Goal: Information Seeking & Learning: Learn about a topic

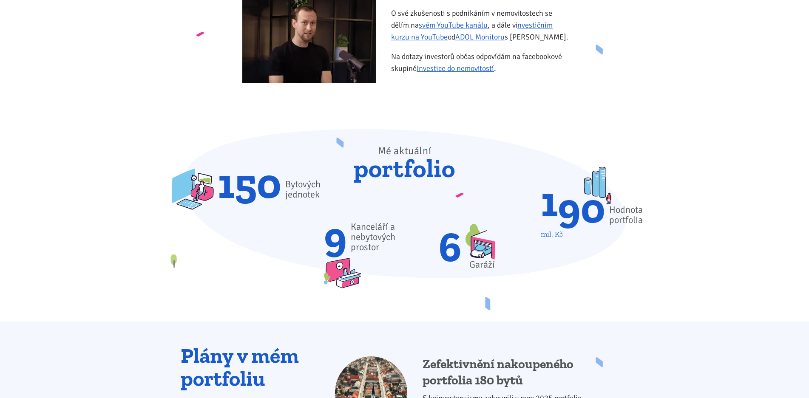
scroll to position [457, 0]
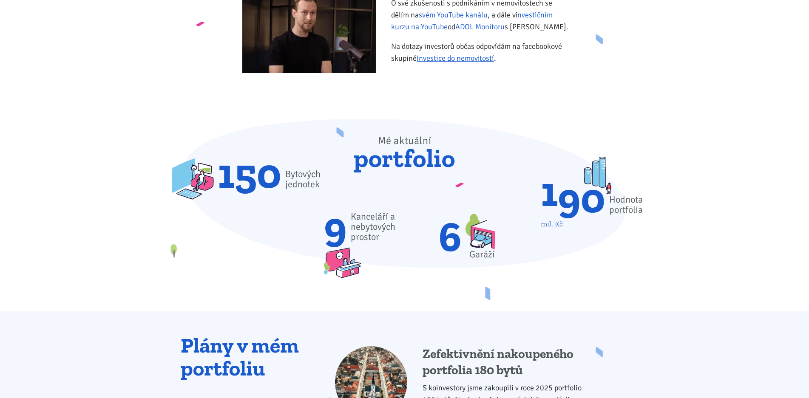
click at [235, 181] on span "150" at bounding box center [250, 173] width 64 height 34
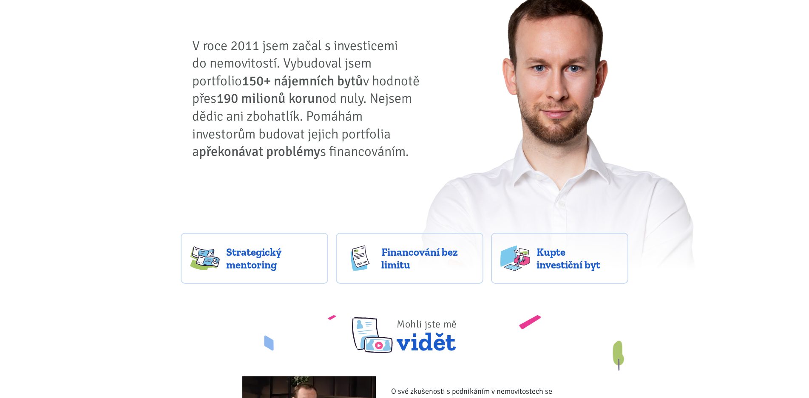
scroll to position [0, 0]
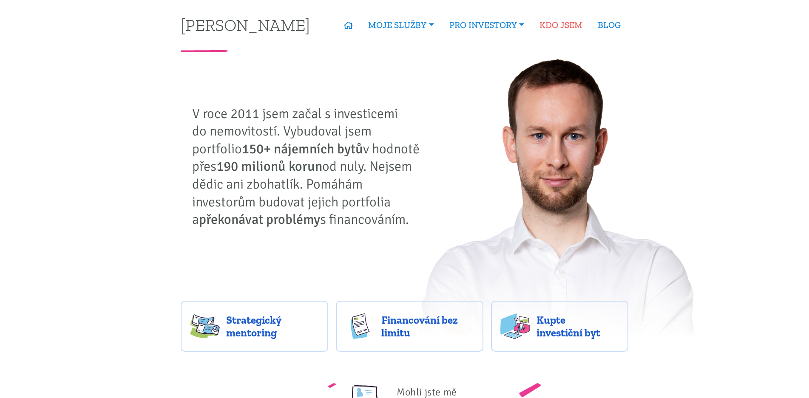
click at [561, 23] on link "KDO JSEM" at bounding box center [561, 25] width 58 height 20
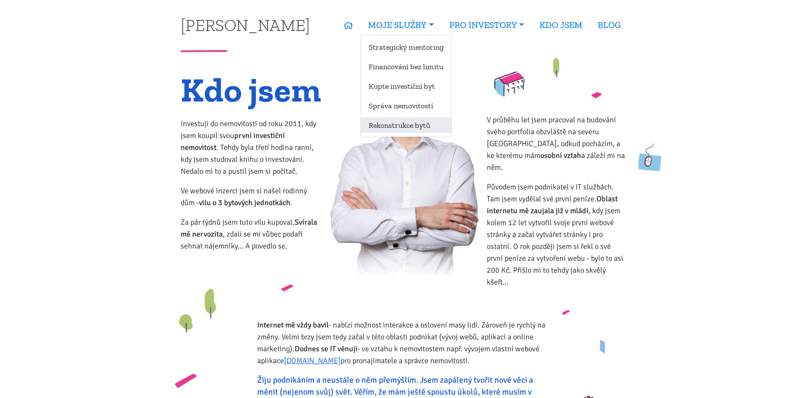
click at [421, 124] on link "Rekonstrukce bytů" at bounding box center [406, 125] width 91 height 16
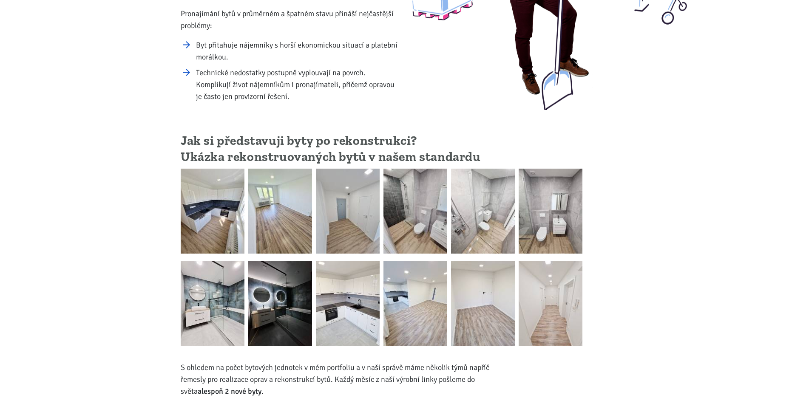
scroll to position [174, 0]
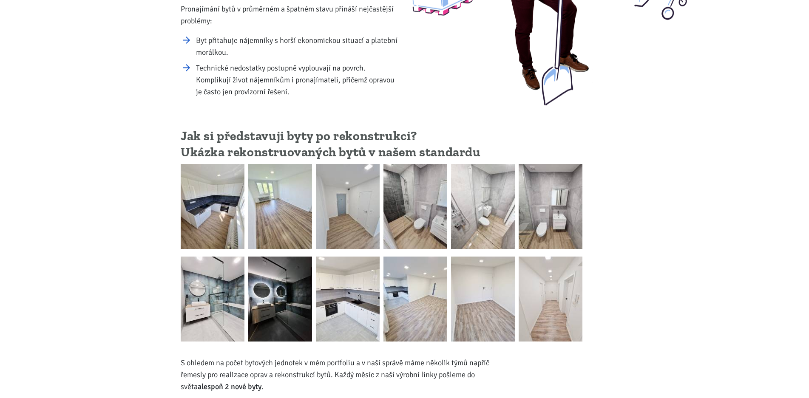
click at [208, 214] on img at bounding box center [213, 206] width 64 height 85
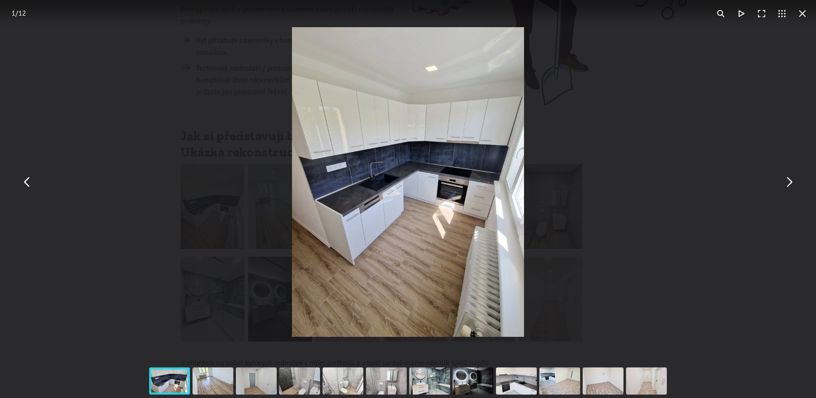
click at [785, 188] on button "You can close this modal content with the ESC key" at bounding box center [789, 182] width 20 height 20
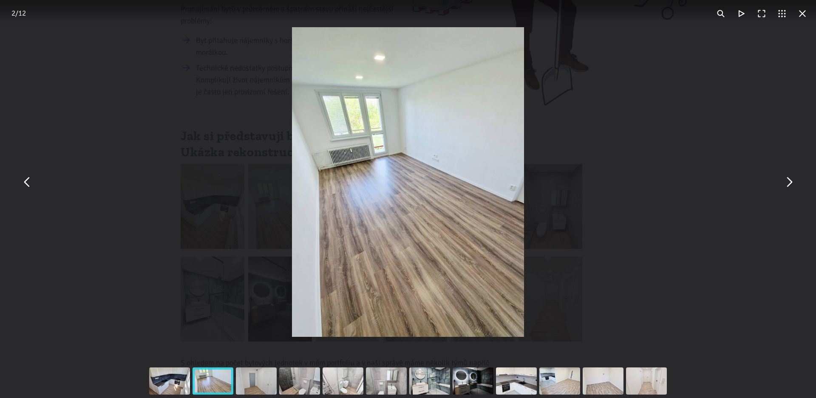
click at [785, 188] on button "You can close this modal content with the ESC key" at bounding box center [789, 182] width 20 height 20
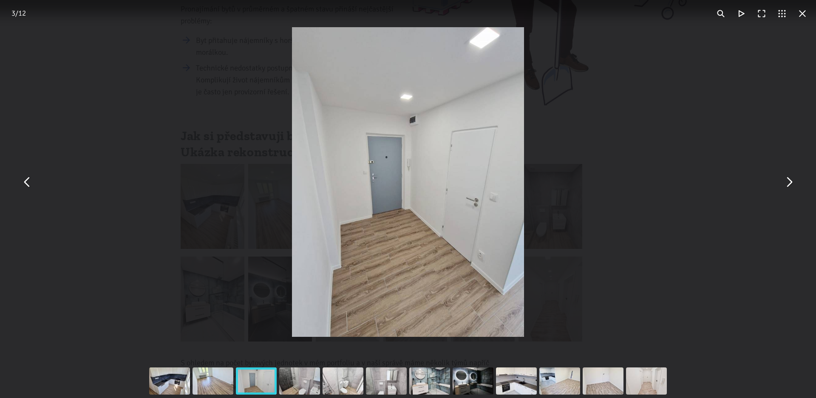
click at [785, 188] on button "You can close this modal content with the ESC key" at bounding box center [789, 182] width 20 height 20
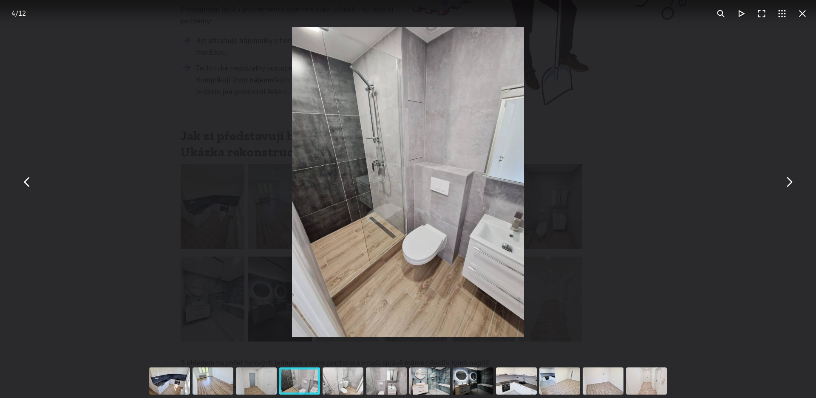
click at [785, 188] on button "You can close this modal content with the ESC key" at bounding box center [789, 182] width 20 height 20
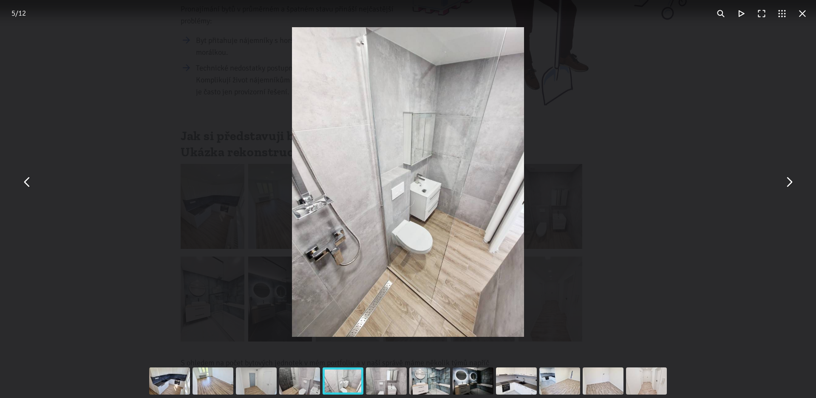
click at [785, 188] on button "You can close this modal content with the ESC key" at bounding box center [789, 182] width 20 height 20
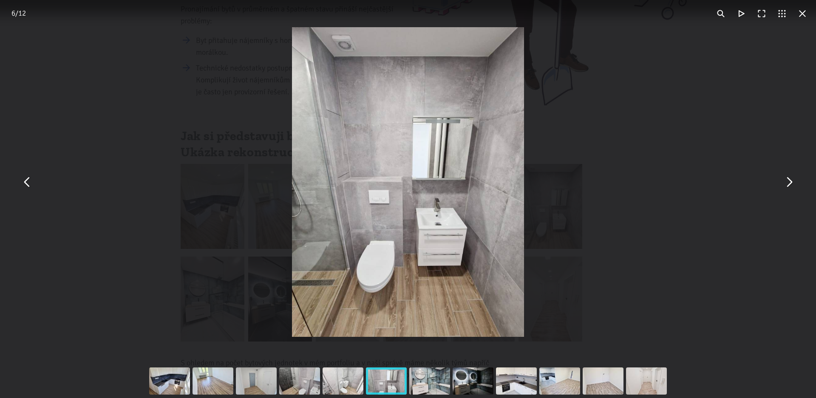
click at [785, 188] on button "You can close this modal content with the ESC key" at bounding box center [789, 182] width 20 height 20
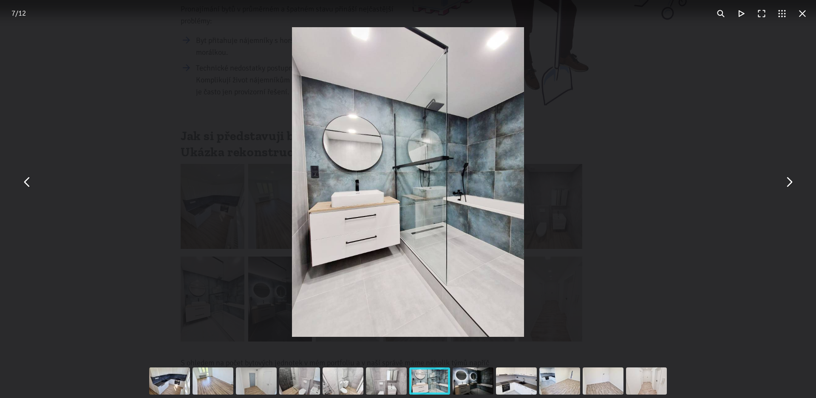
click at [785, 188] on button "You can close this modal content with the ESC key" at bounding box center [789, 182] width 20 height 20
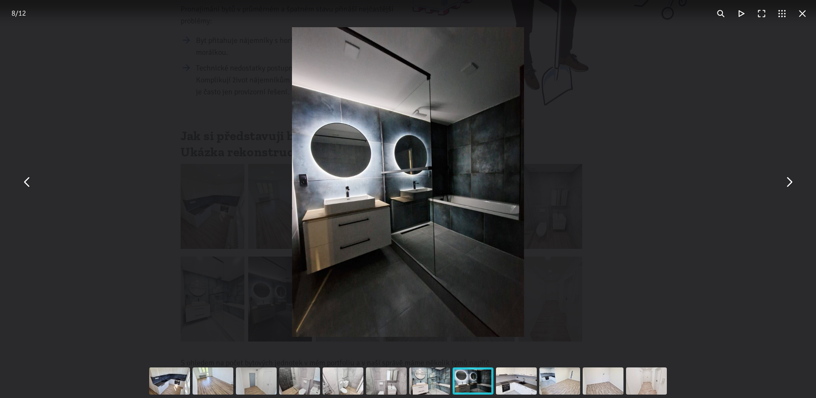
click at [785, 188] on button "You can close this modal content with the ESC key" at bounding box center [789, 182] width 20 height 20
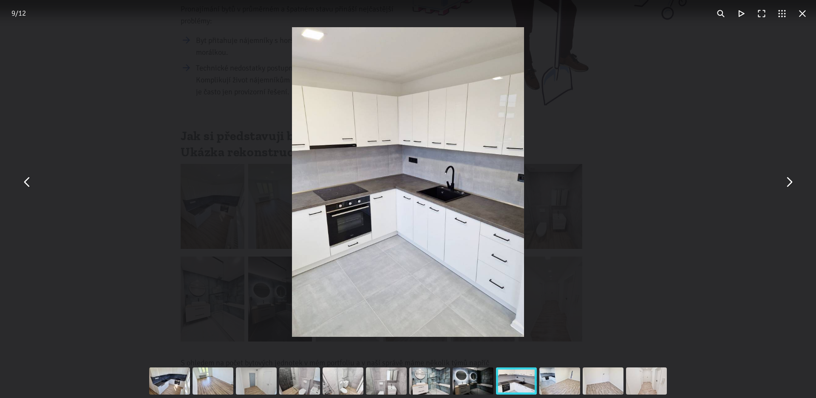
click at [785, 188] on button "You can close this modal content with the ESC key" at bounding box center [789, 182] width 20 height 20
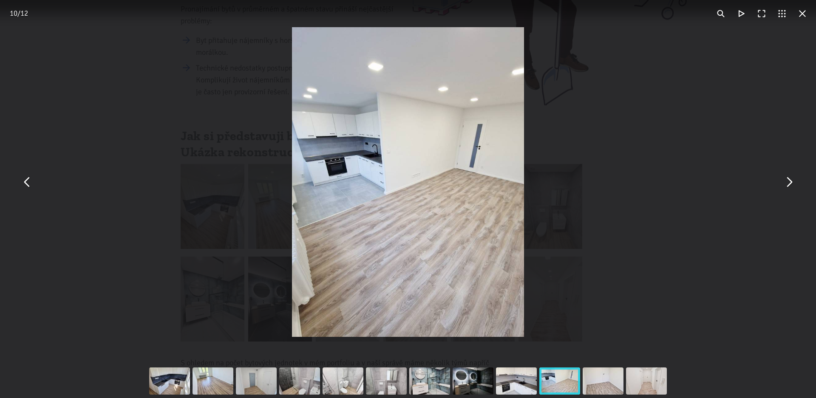
click at [785, 188] on button "You can close this modal content with the ESC key" at bounding box center [789, 182] width 20 height 20
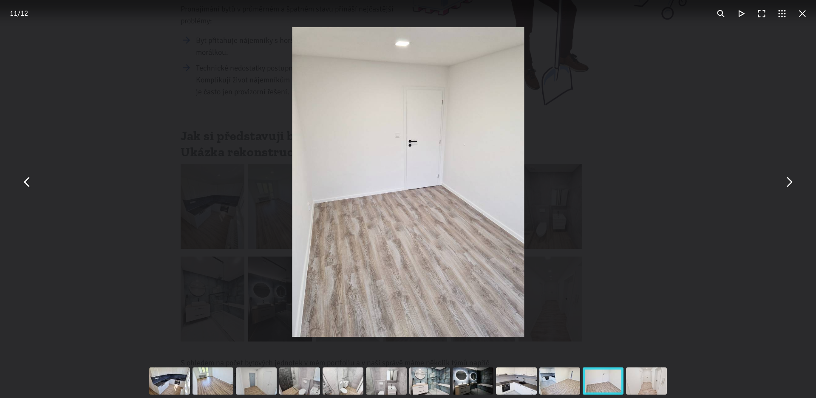
click at [785, 188] on button "You can close this modal content with the ESC key" at bounding box center [789, 182] width 20 height 20
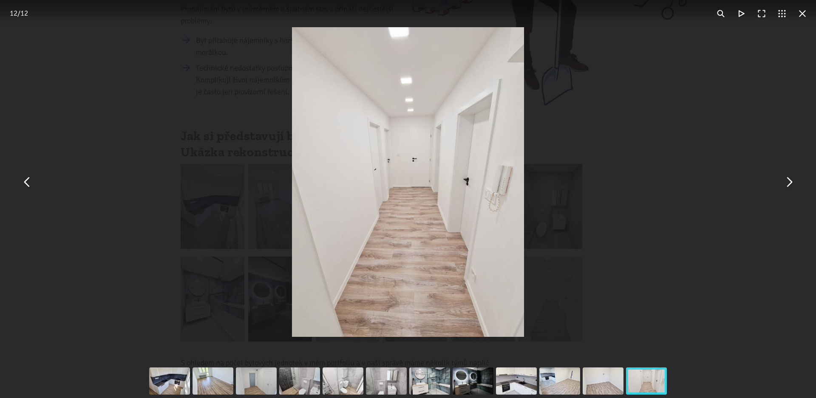
click at [785, 188] on button "You can close this modal content with the ESC key" at bounding box center [789, 182] width 20 height 20
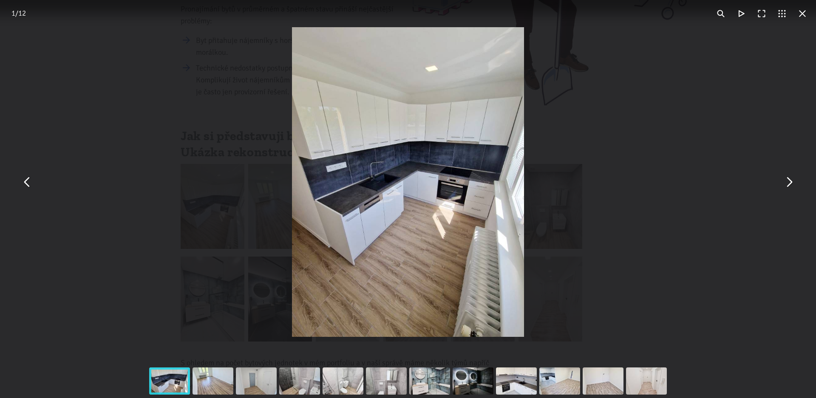
click at [785, 188] on button "You can close this modal content with the ESC key" at bounding box center [789, 182] width 20 height 20
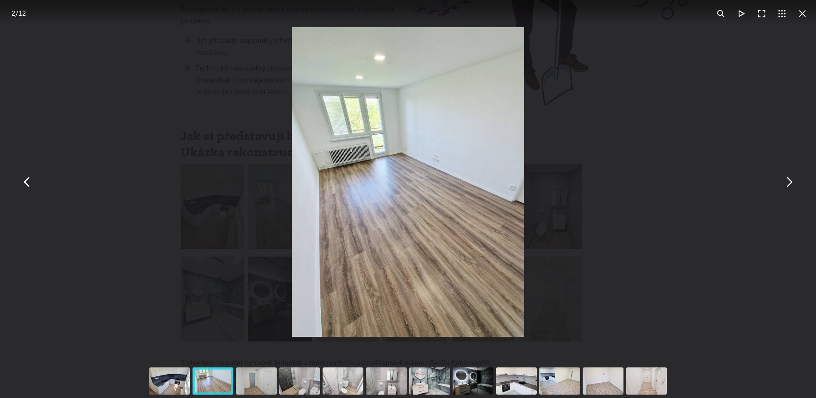
click at [785, 188] on button "You can close this modal content with the ESC key" at bounding box center [789, 182] width 20 height 20
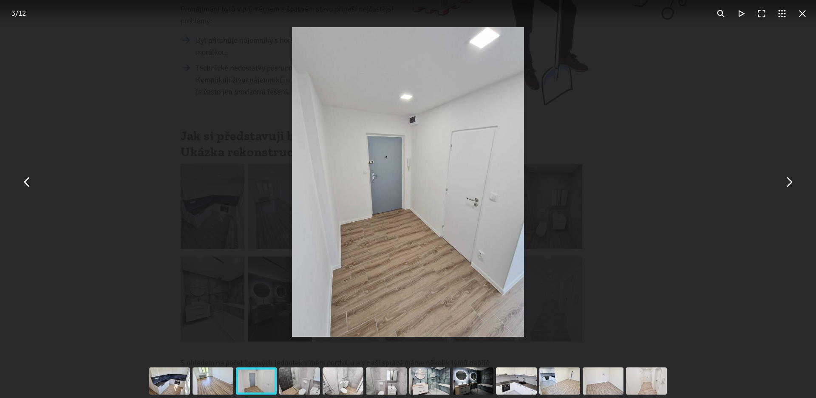
click at [803, 20] on button "You can close this modal content with the ESC key" at bounding box center [803, 13] width 20 height 20
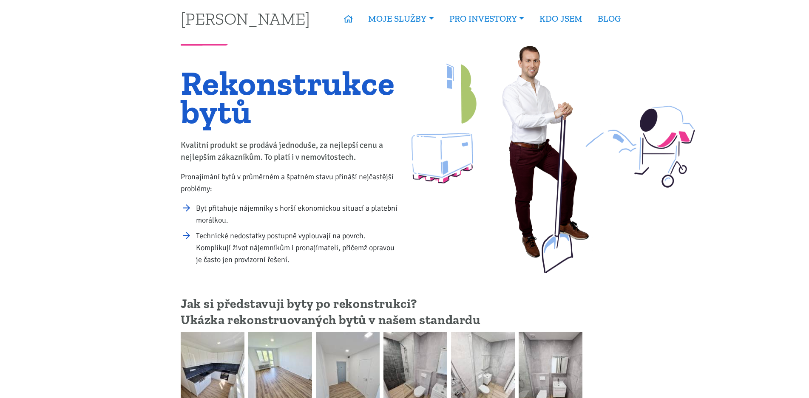
scroll to position [0, 0]
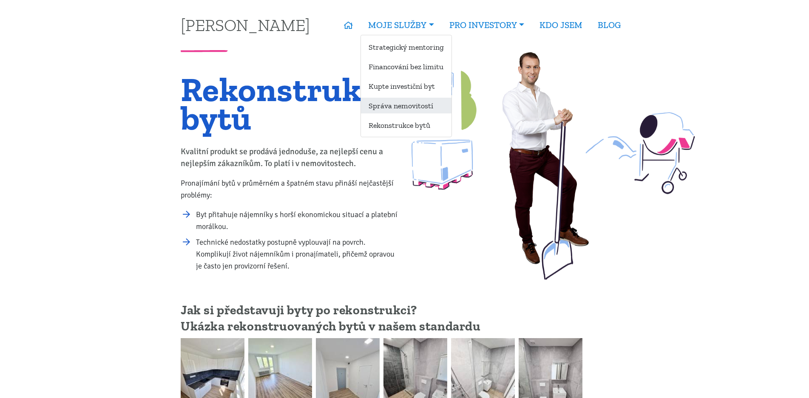
click at [396, 105] on link "Správa nemovitostí" at bounding box center [406, 106] width 91 height 16
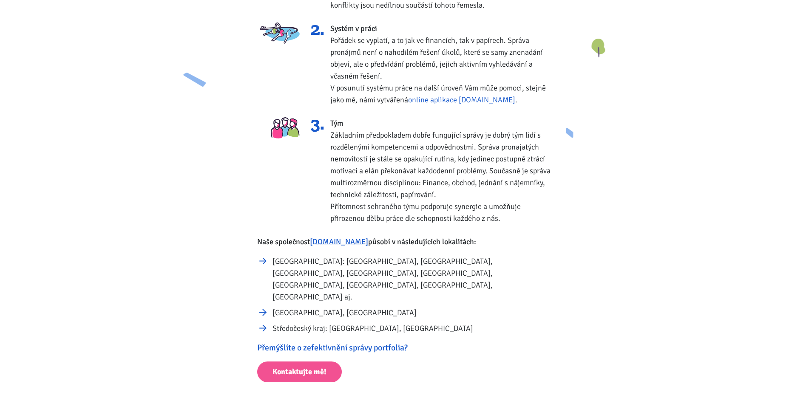
scroll to position [352, 0]
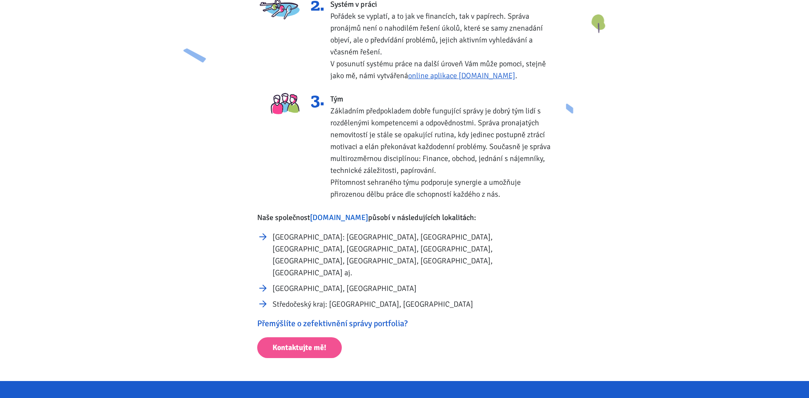
click at [329, 218] on link "Spravujeme.cz" at bounding box center [339, 217] width 58 height 9
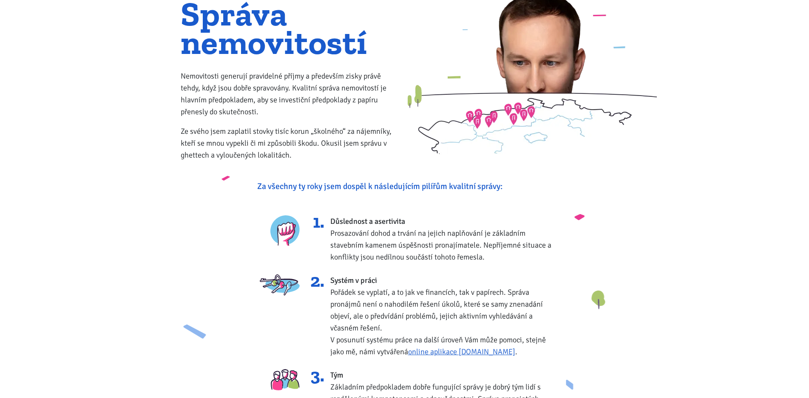
scroll to position [0, 0]
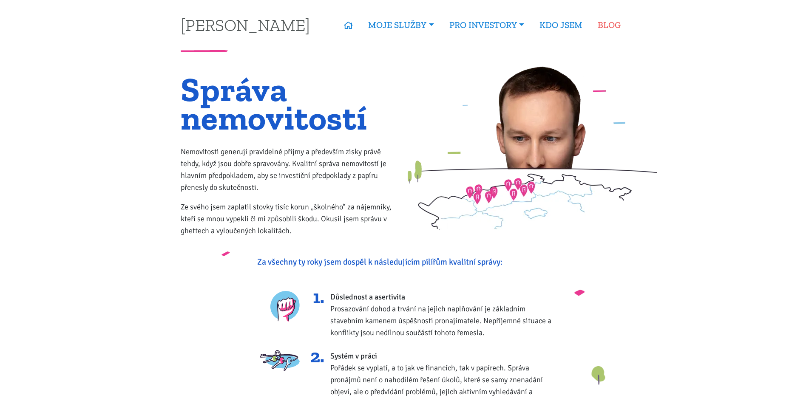
click at [606, 26] on link "BLOG" at bounding box center [609, 25] width 38 height 20
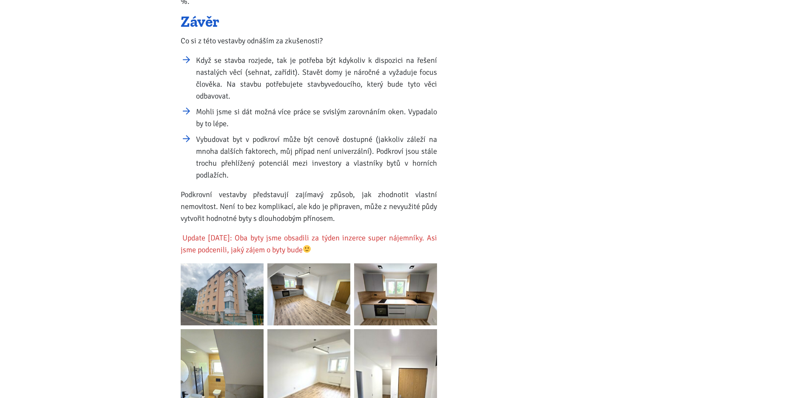
scroll to position [1185, 0]
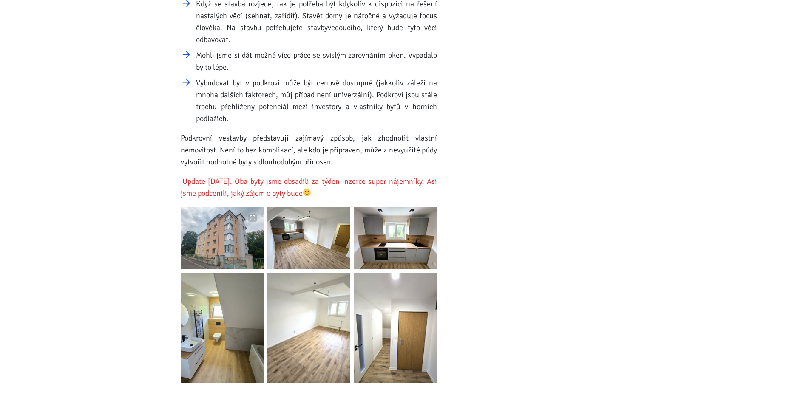
click at [224, 241] on img at bounding box center [222, 238] width 83 height 62
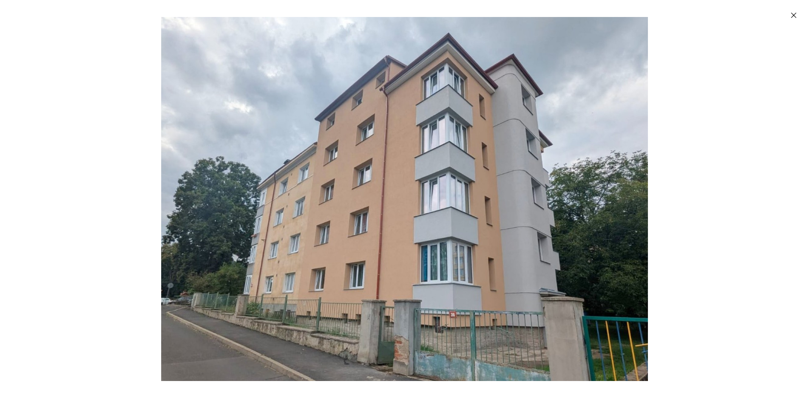
click at [507, 210] on img "Enlarged image" at bounding box center [404, 199] width 487 height 364
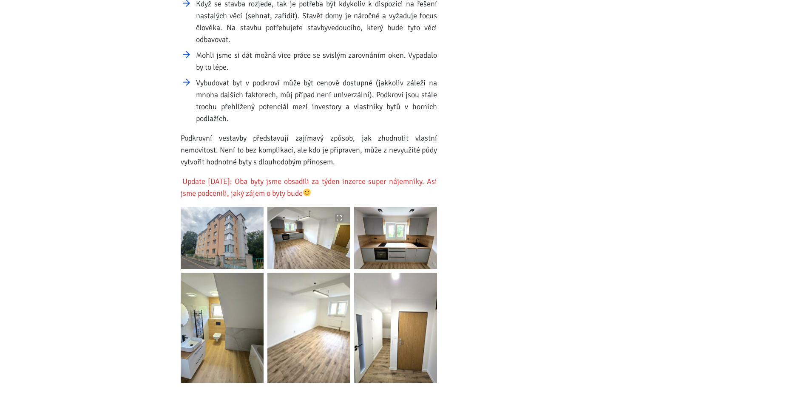
click at [301, 241] on img at bounding box center [308, 238] width 83 height 62
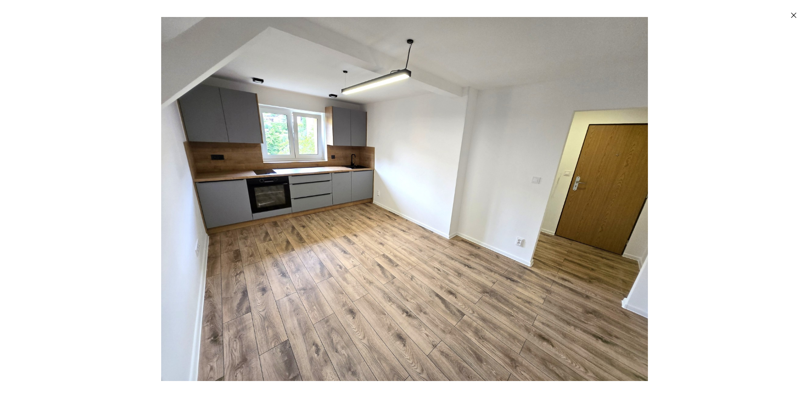
click at [301, 241] on img "Enlarged image" at bounding box center [404, 199] width 487 height 364
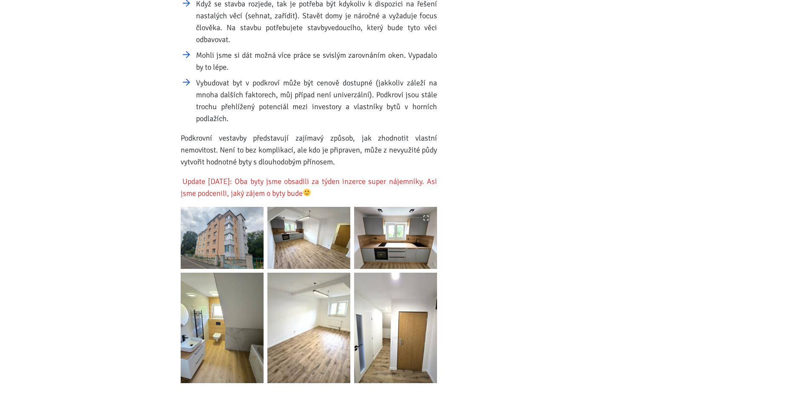
click at [410, 252] on img at bounding box center [395, 238] width 83 height 62
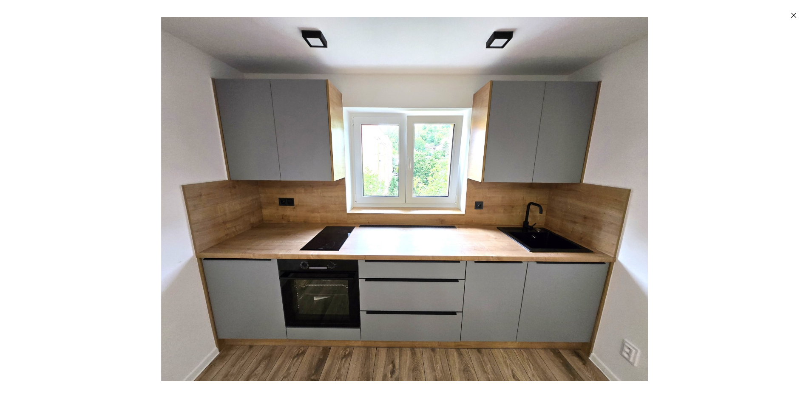
click at [410, 252] on img "Enlarged image" at bounding box center [404, 199] width 487 height 364
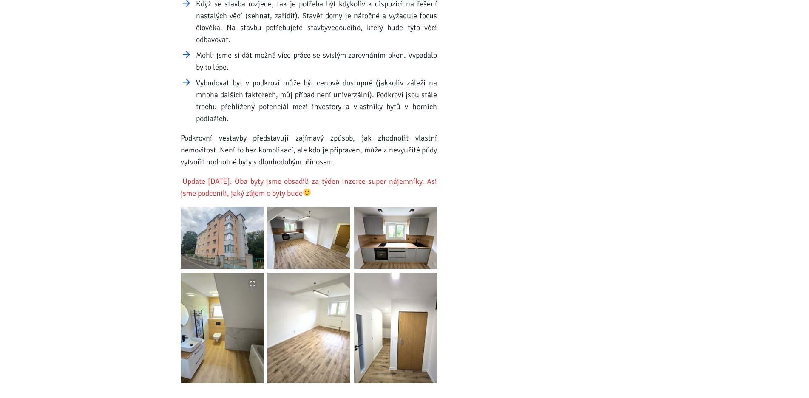
click at [206, 343] on img at bounding box center [222, 328] width 83 height 111
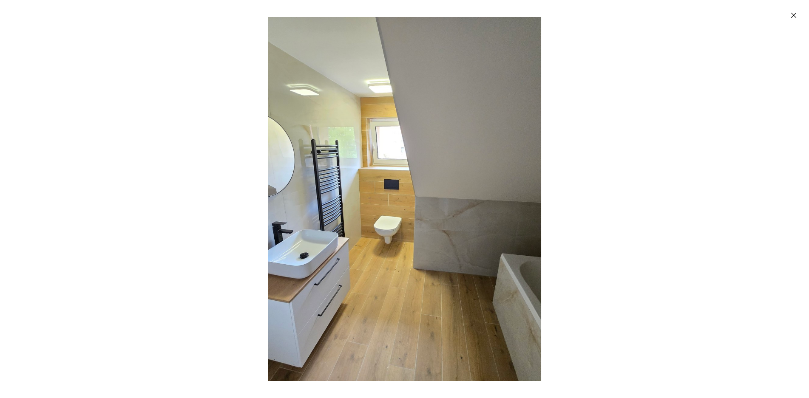
click at [392, 282] on img "Enlarged image" at bounding box center [404, 199] width 273 height 364
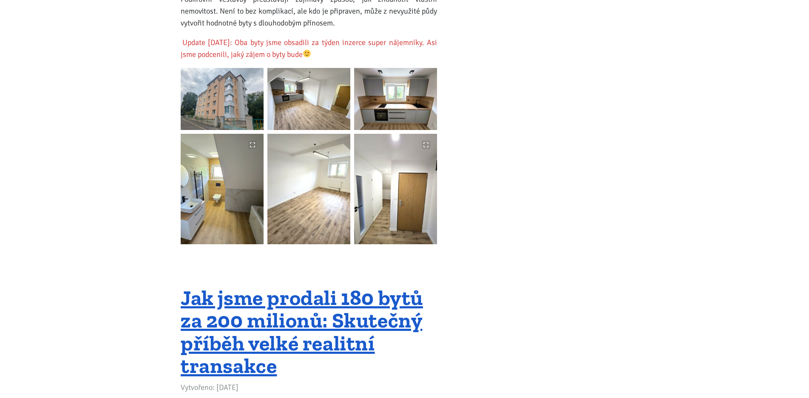
scroll to position [1327, 0]
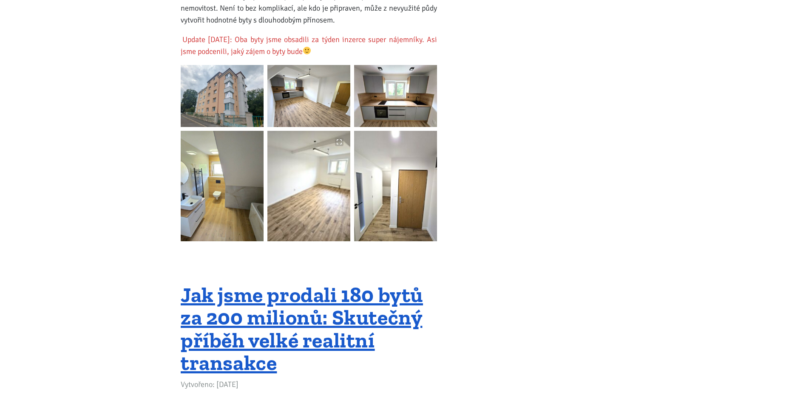
click at [290, 180] on img at bounding box center [308, 186] width 83 height 111
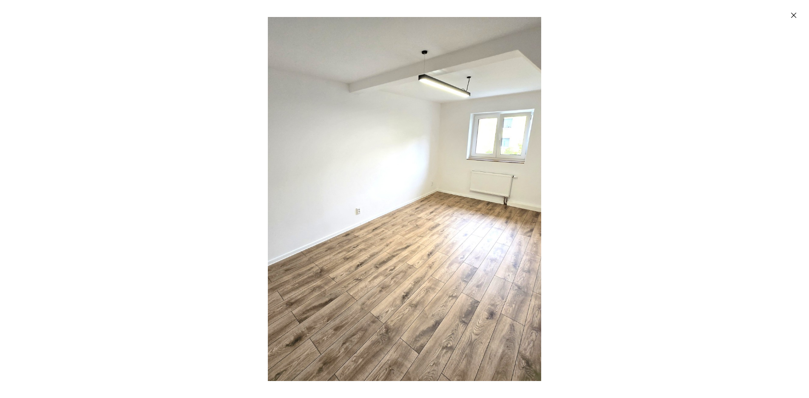
click at [353, 187] on img "Enlarged image" at bounding box center [404, 199] width 273 height 364
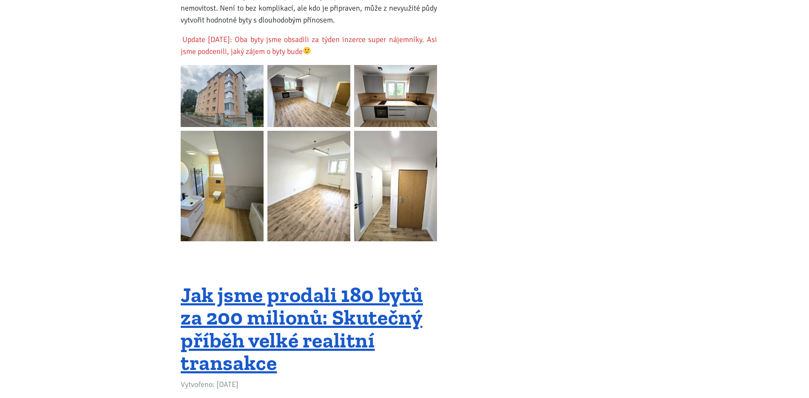
click at [402, 189] on img at bounding box center [395, 186] width 83 height 111
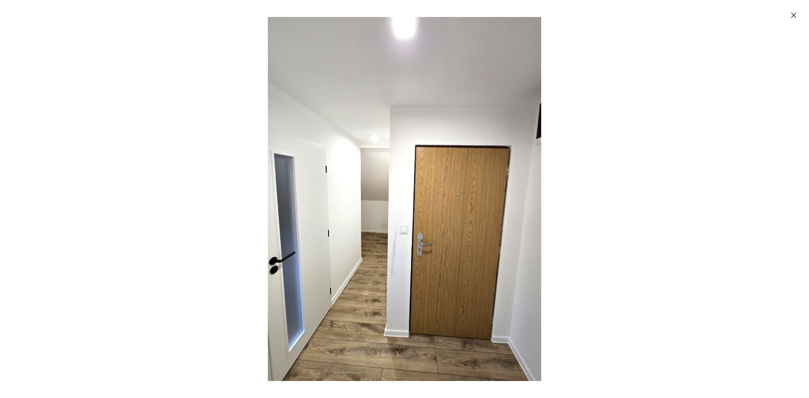
click at [402, 189] on img "Enlarged image" at bounding box center [404, 199] width 273 height 364
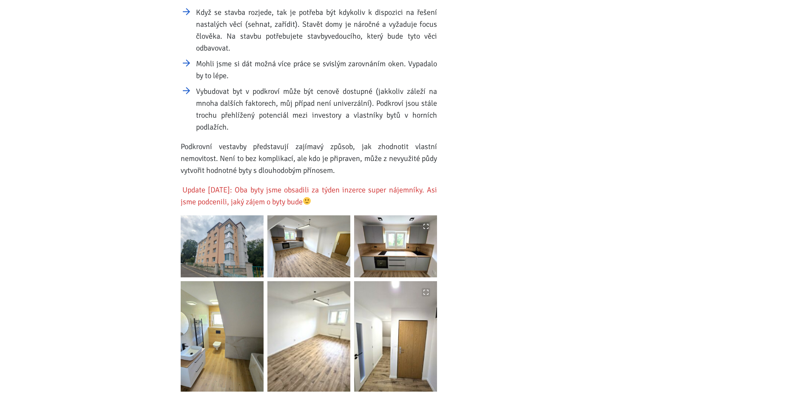
scroll to position [1195, 0]
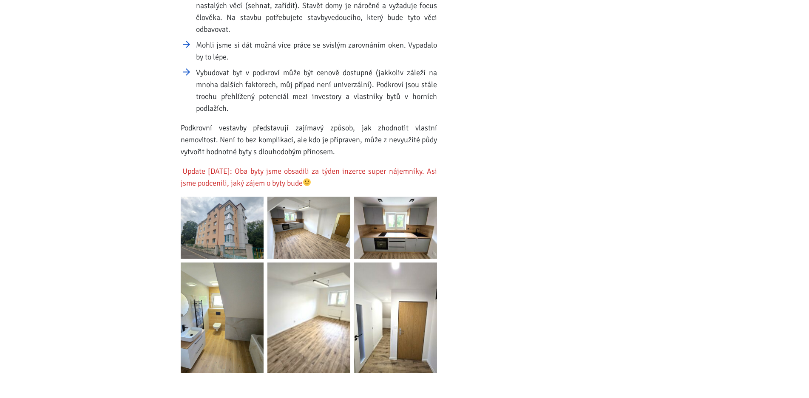
click at [250, 241] on img at bounding box center [222, 228] width 83 height 62
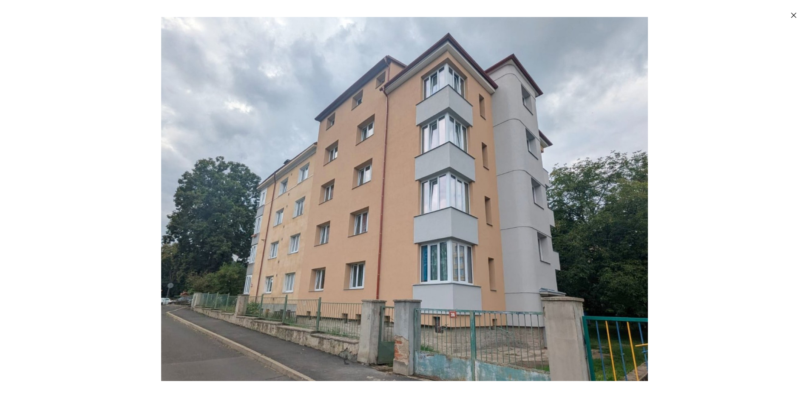
click at [586, 202] on img "Enlarged image" at bounding box center [404, 199] width 487 height 364
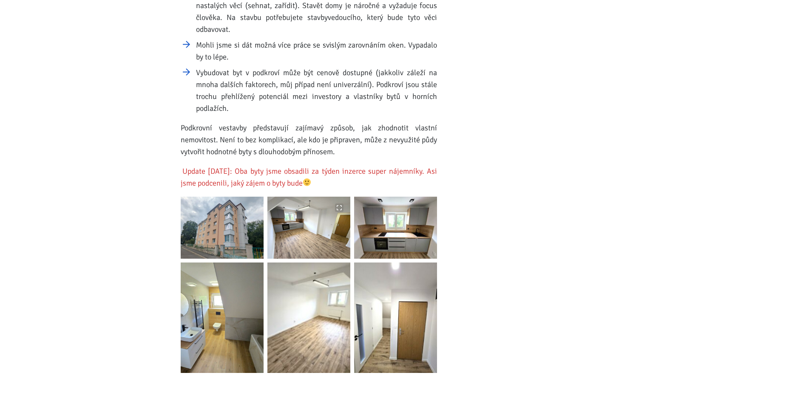
click at [279, 232] on img at bounding box center [308, 228] width 83 height 62
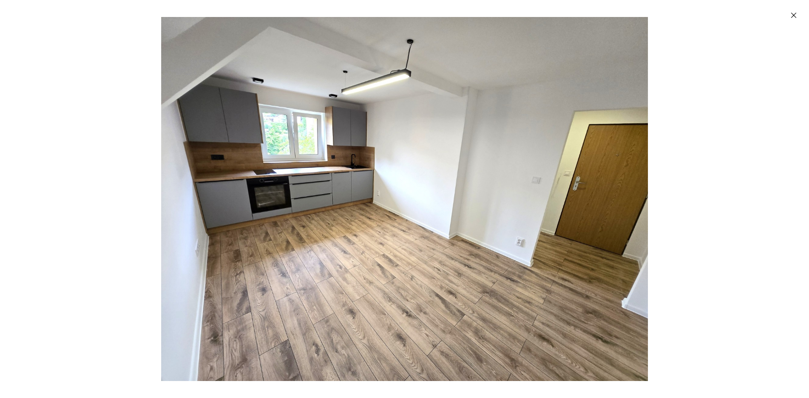
click at [281, 231] on img "Enlarged image" at bounding box center [404, 199] width 487 height 364
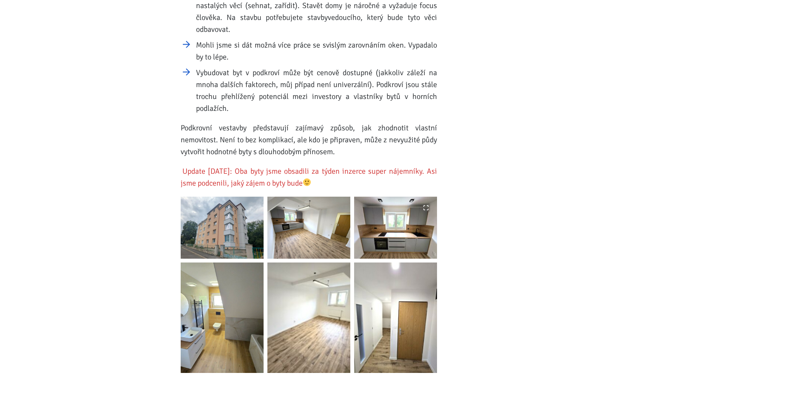
click at [409, 242] on img at bounding box center [395, 228] width 83 height 62
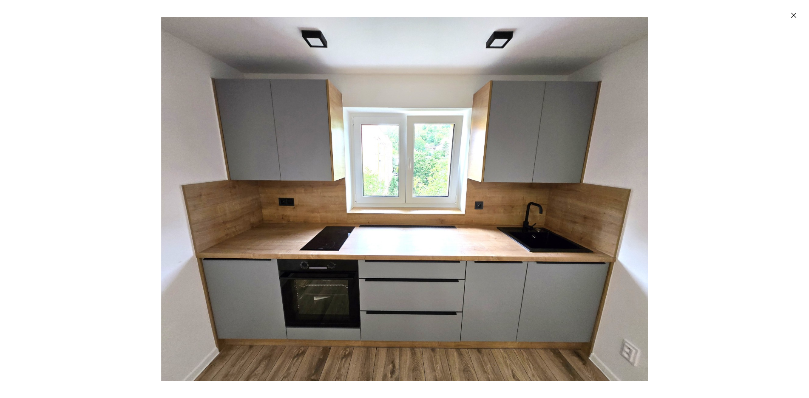
click at [409, 242] on img "Enlarged image" at bounding box center [404, 199] width 487 height 364
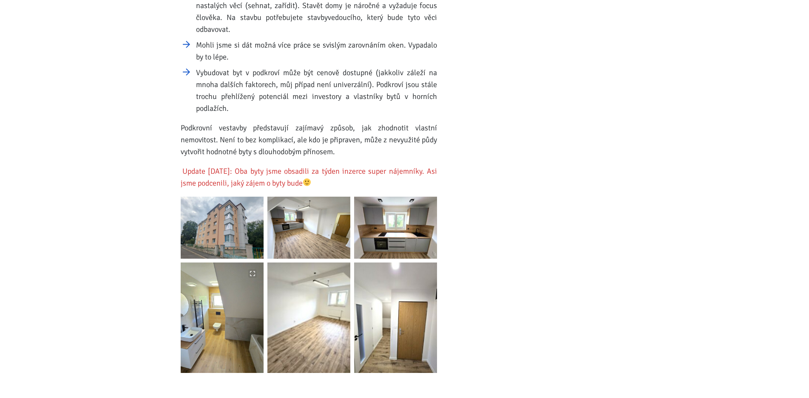
click at [233, 317] on img at bounding box center [222, 318] width 83 height 111
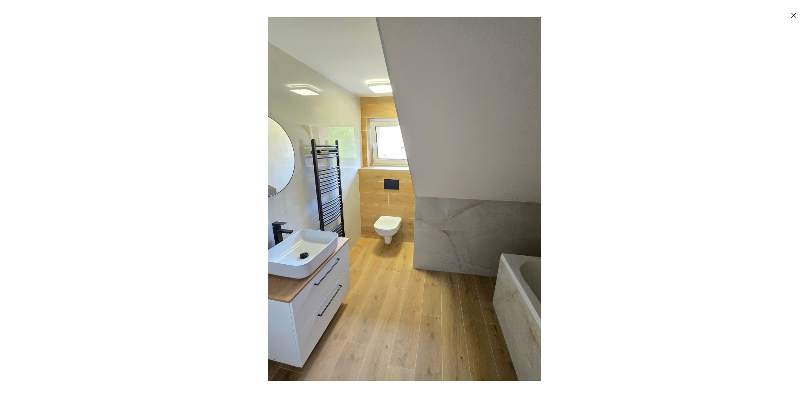
click at [342, 287] on img "Enlarged image" at bounding box center [404, 199] width 273 height 364
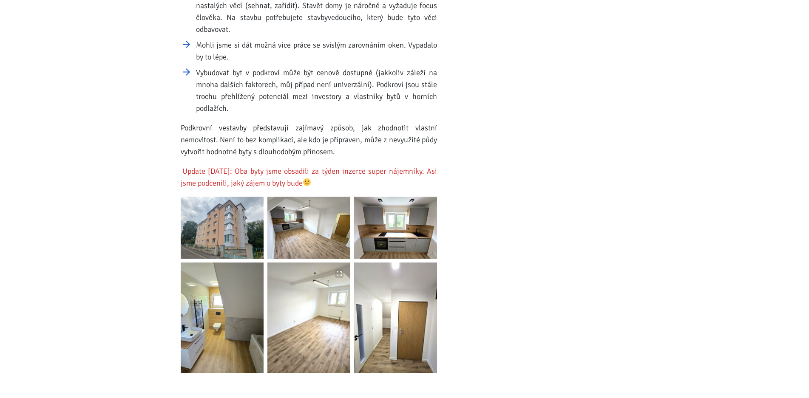
click at [317, 318] on img at bounding box center [308, 318] width 83 height 111
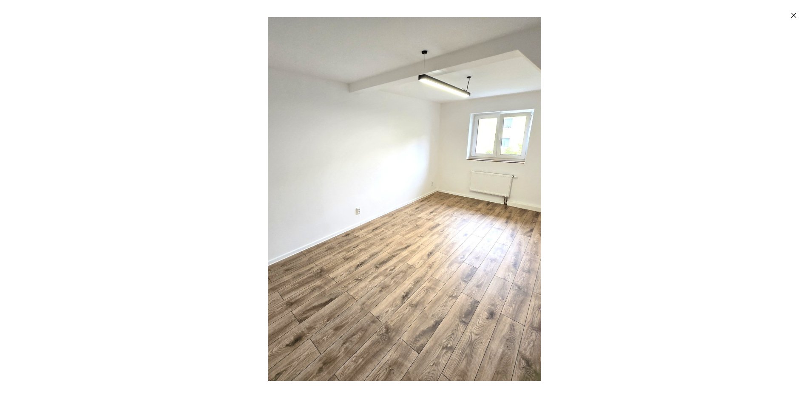
click at [380, 273] on img "Enlarged image" at bounding box center [404, 199] width 273 height 364
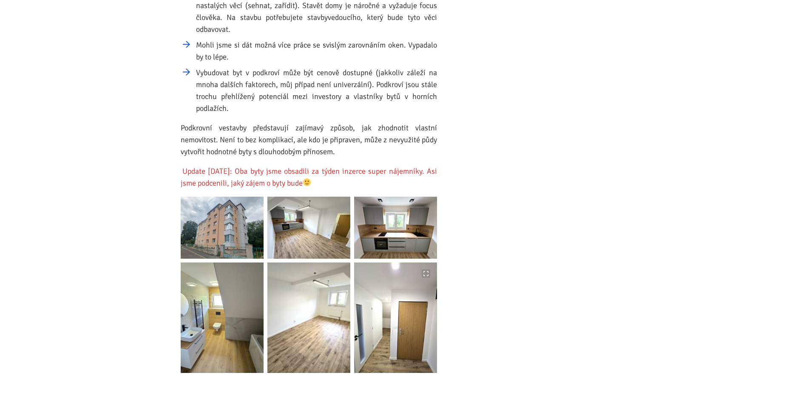
click at [418, 310] on img at bounding box center [395, 318] width 83 height 111
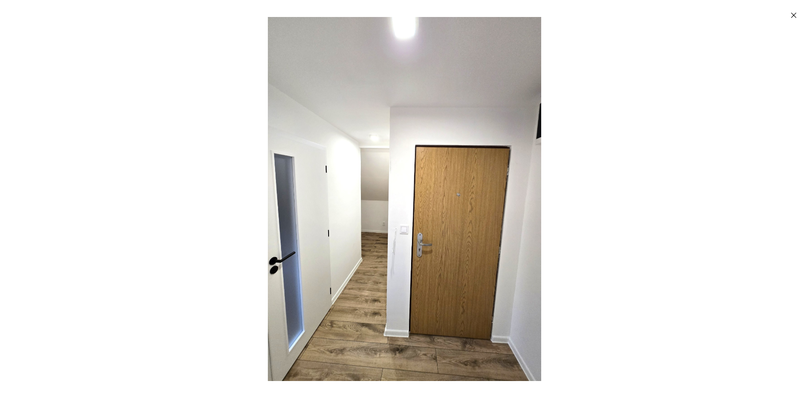
click at [415, 303] on img "Enlarged image" at bounding box center [404, 199] width 273 height 364
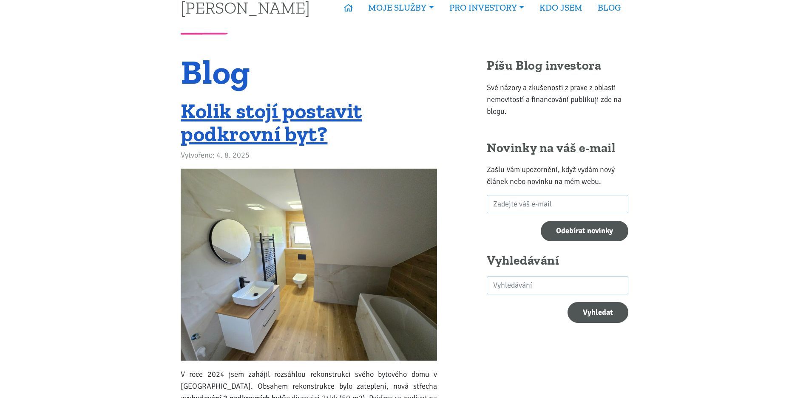
scroll to position [16, 0]
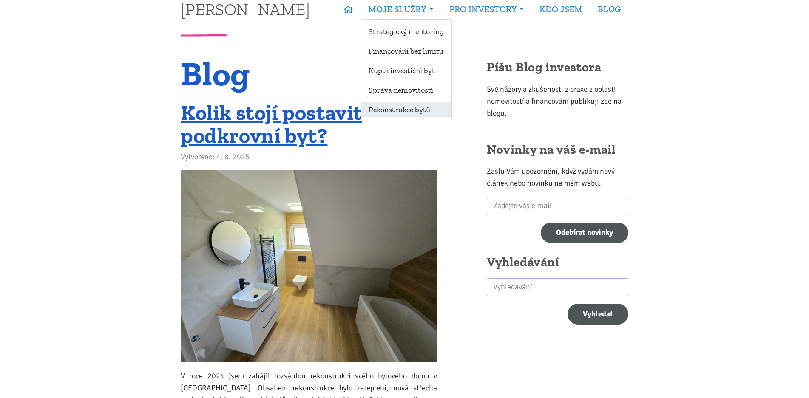
click at [395, 111] on link "Rekonstrukce bytů" at bounding box center [406, 110] width 91 height 16
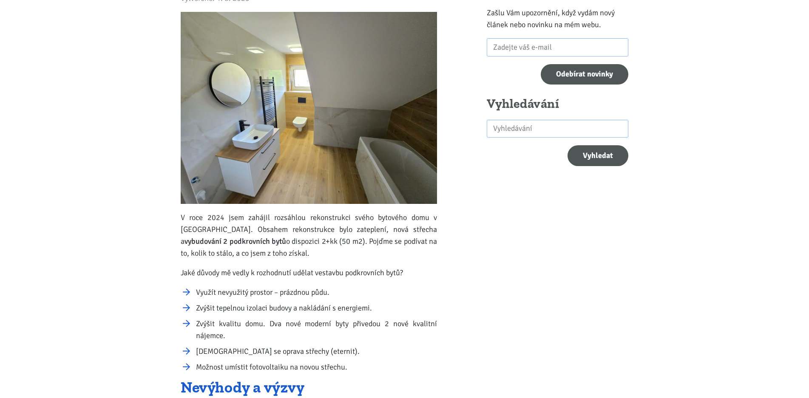
scroll to position [199, 0]
